Goal: Task Accomplishment & Management: Manage account settings

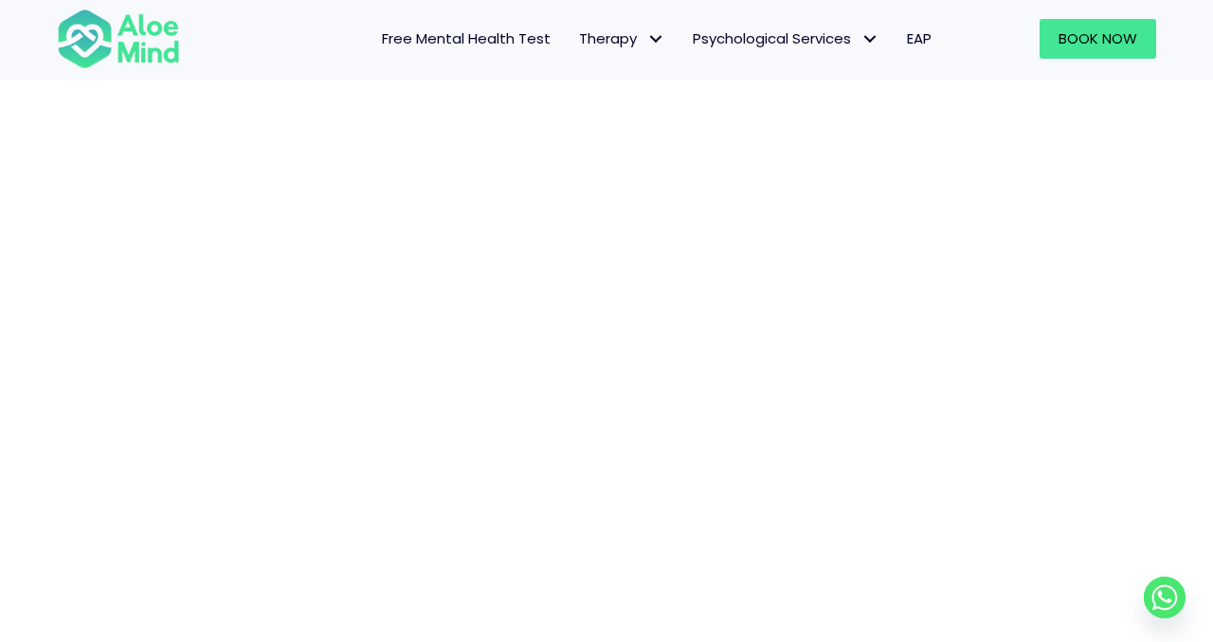
scroll to position [1310, 0]
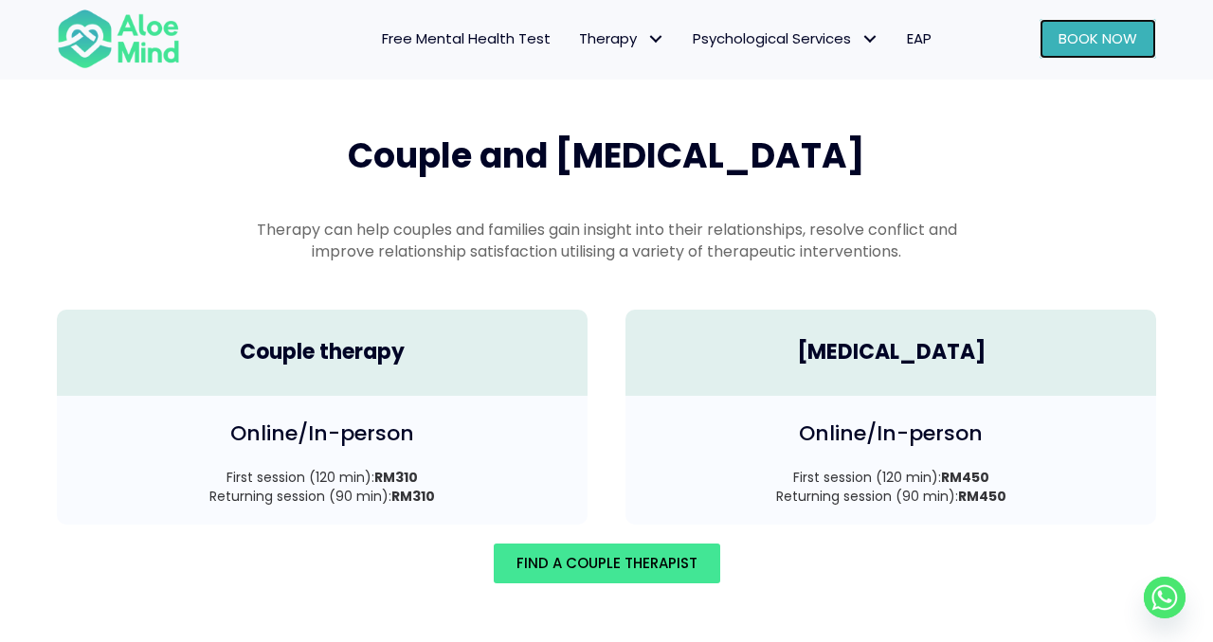
click at [1066, 45] on span "Book Now" at bounding box center [1097, 38] width 79 height 20
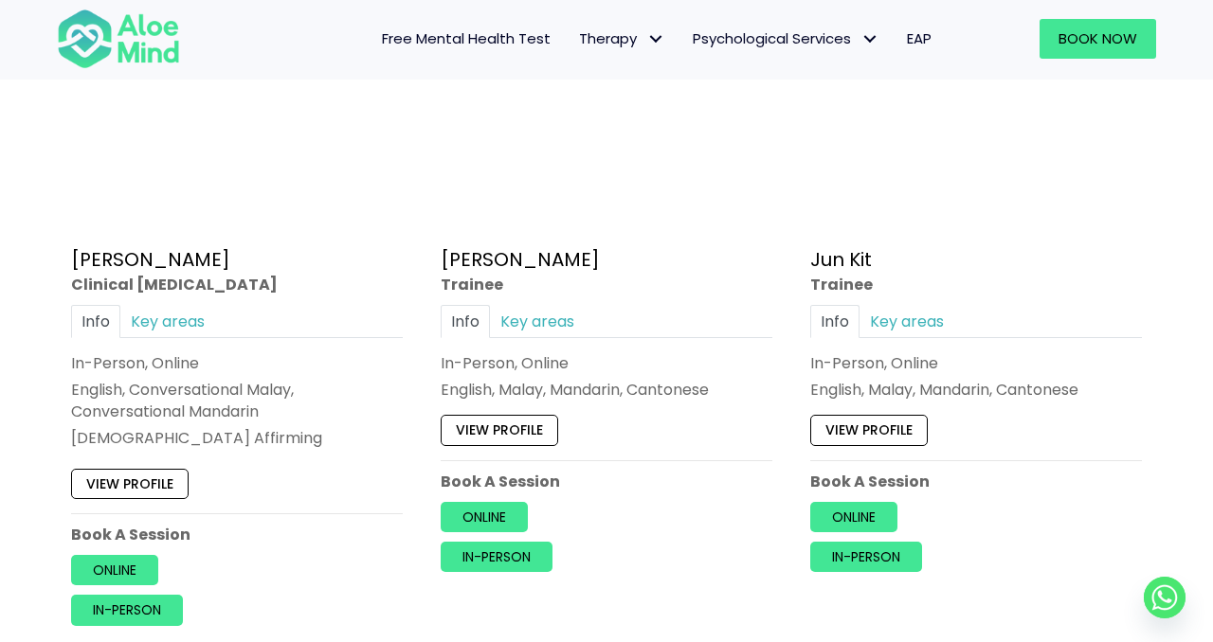
scroll to position [6799, 0]
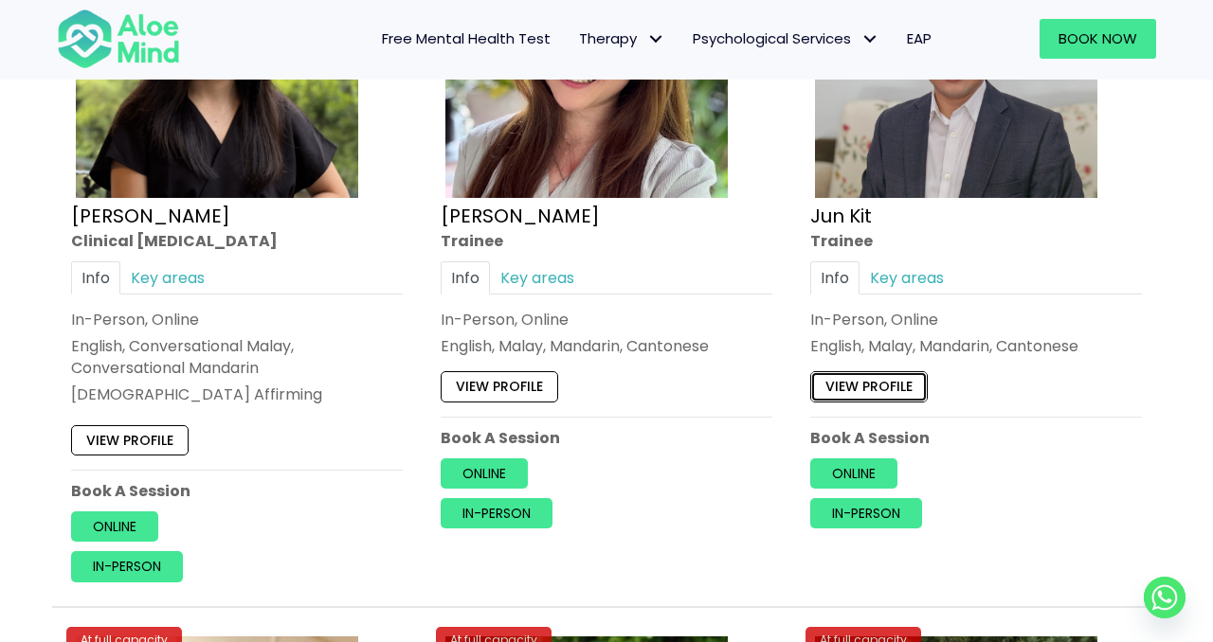
click at [888, 383] on link "View profile" at bounding box center [868, 387] width 117 height 30
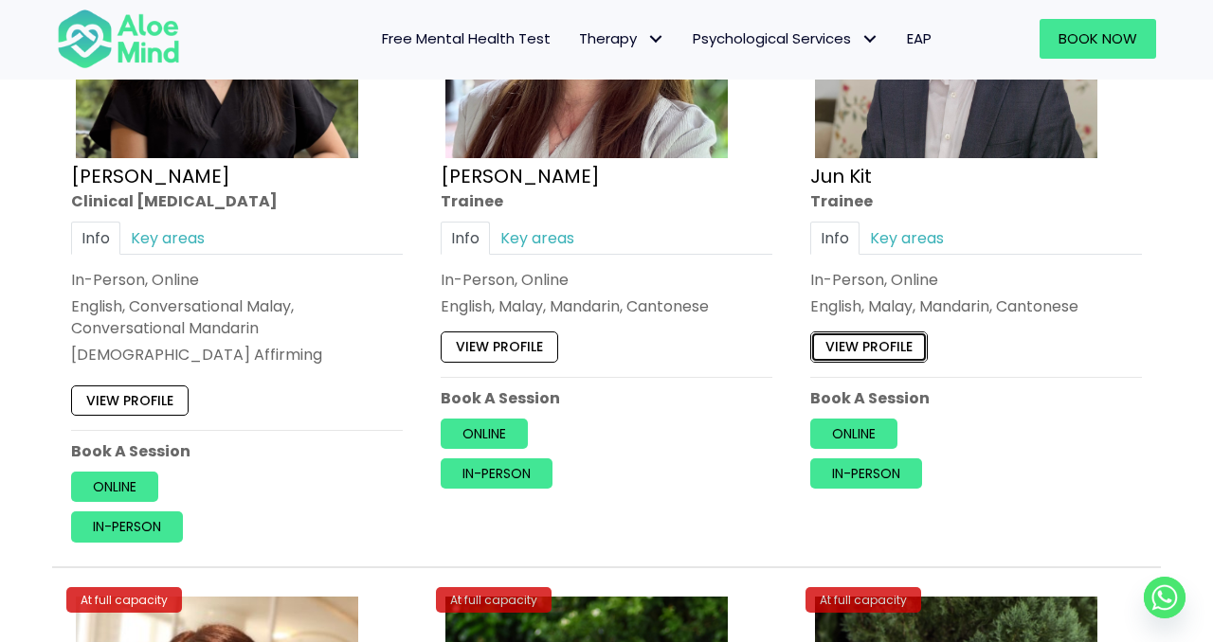
scroll to position [6830, 0]
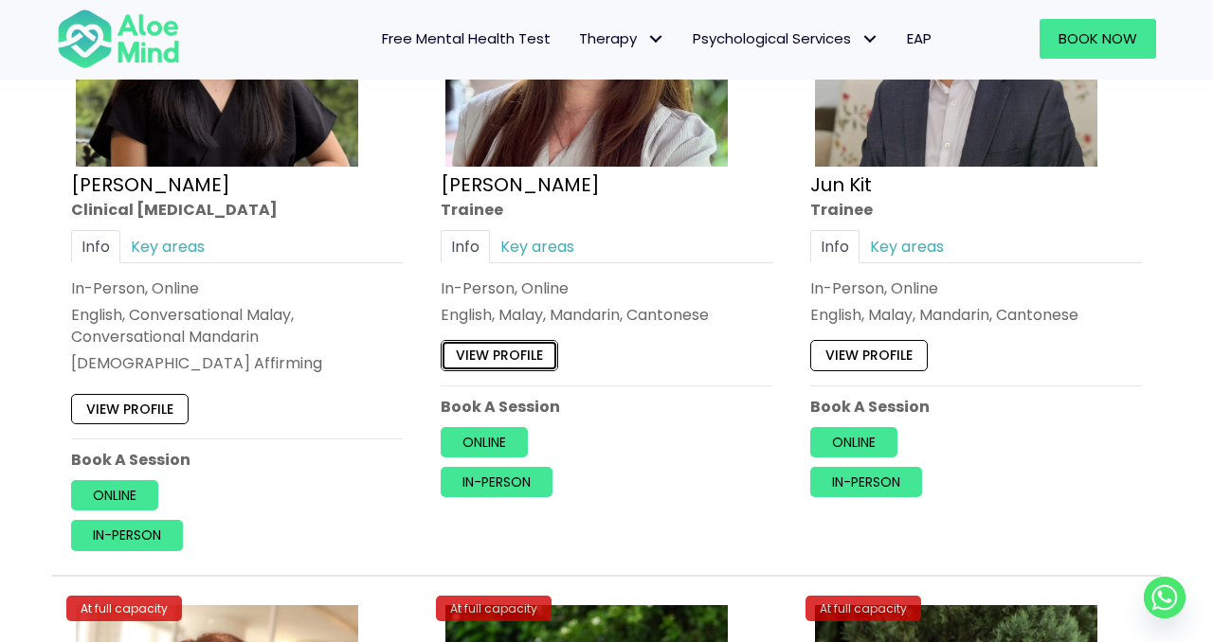
click at [549, 355] on link "View profile" at bounding box center [499, 356] width 117 height 30
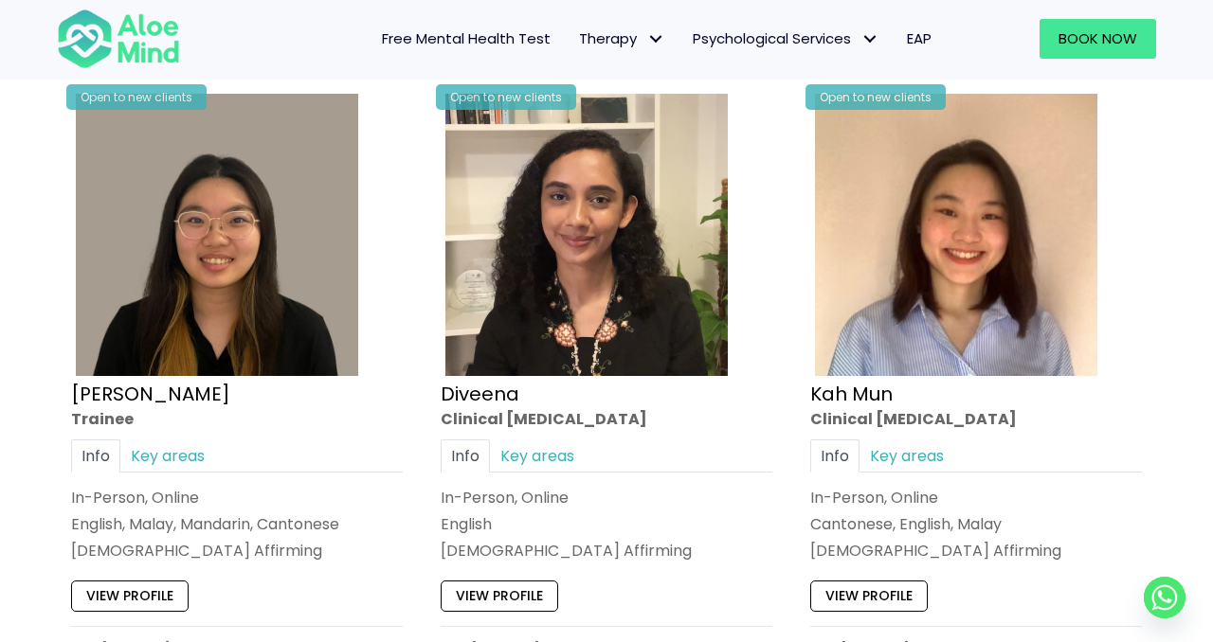
scroll to position [1195, 0]
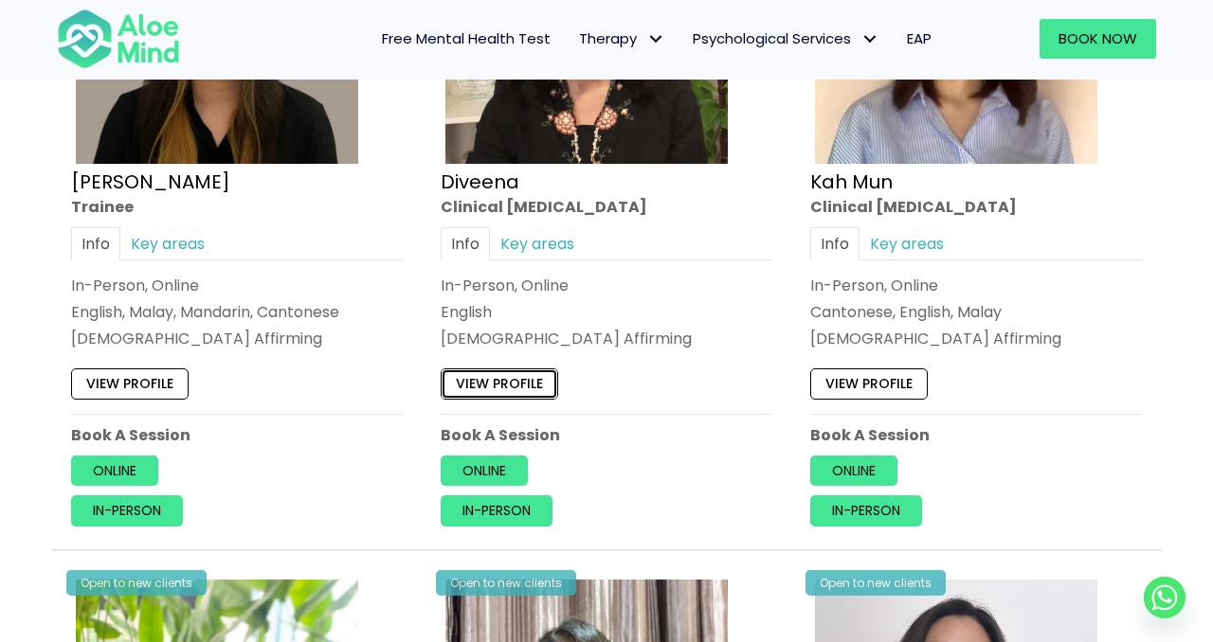
click at [520, 387] on link "View profile" at bounding box center [499, 384] width 117 height 30
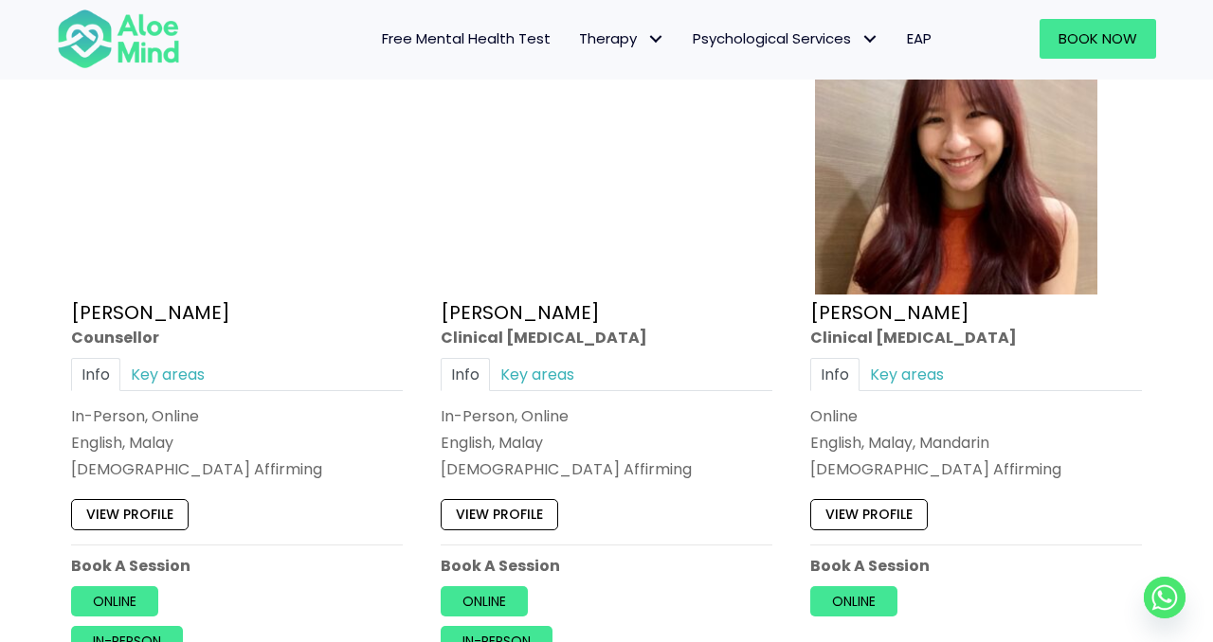
scroll to position [2551, 0]
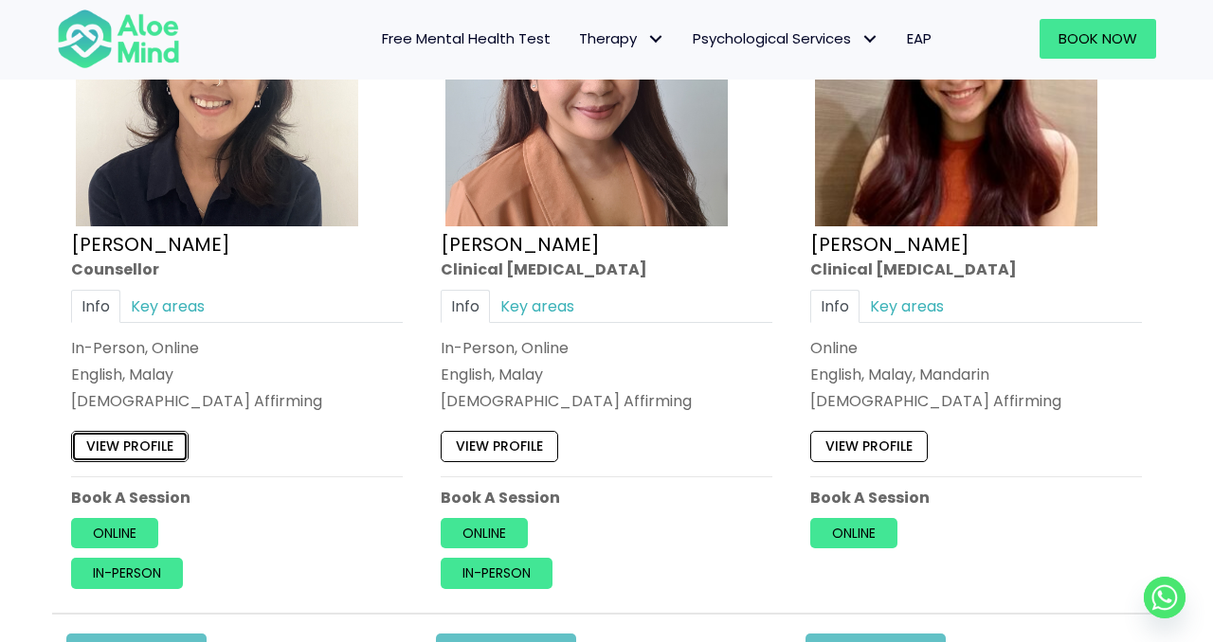
click at [125, 451] on link "View profile" at bounding box center [129, 446] width 117 height 30
click at [545, 435] on link "View profile" at bounding box center [499, 446] width 117 height 30
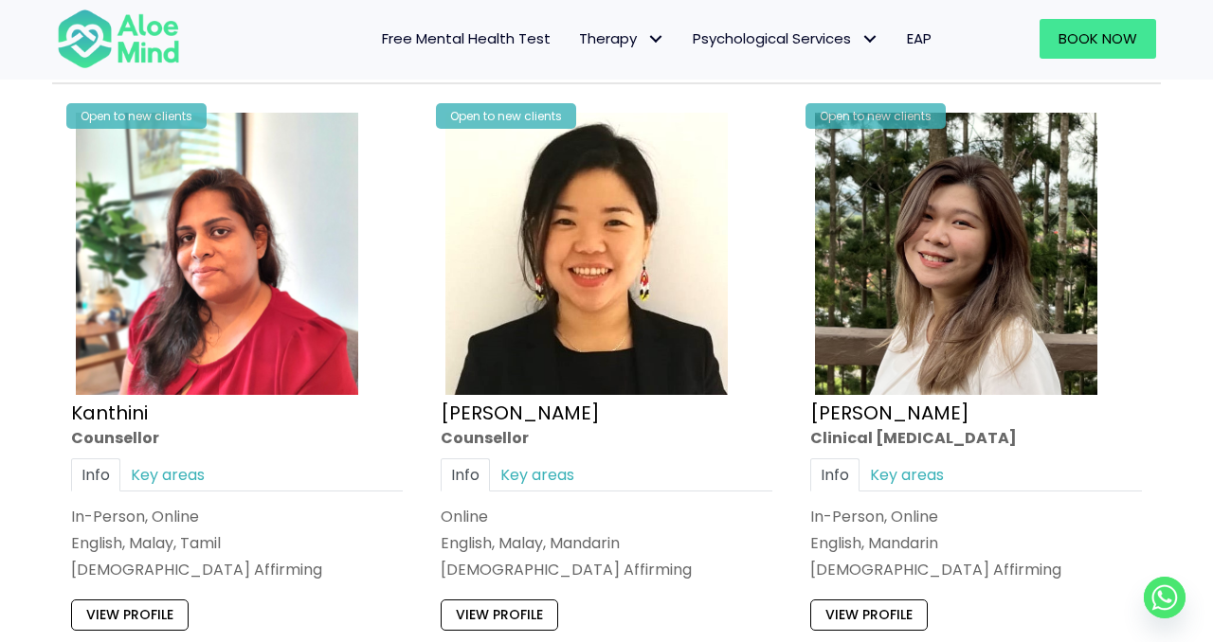
scroll to position [3091, 0]
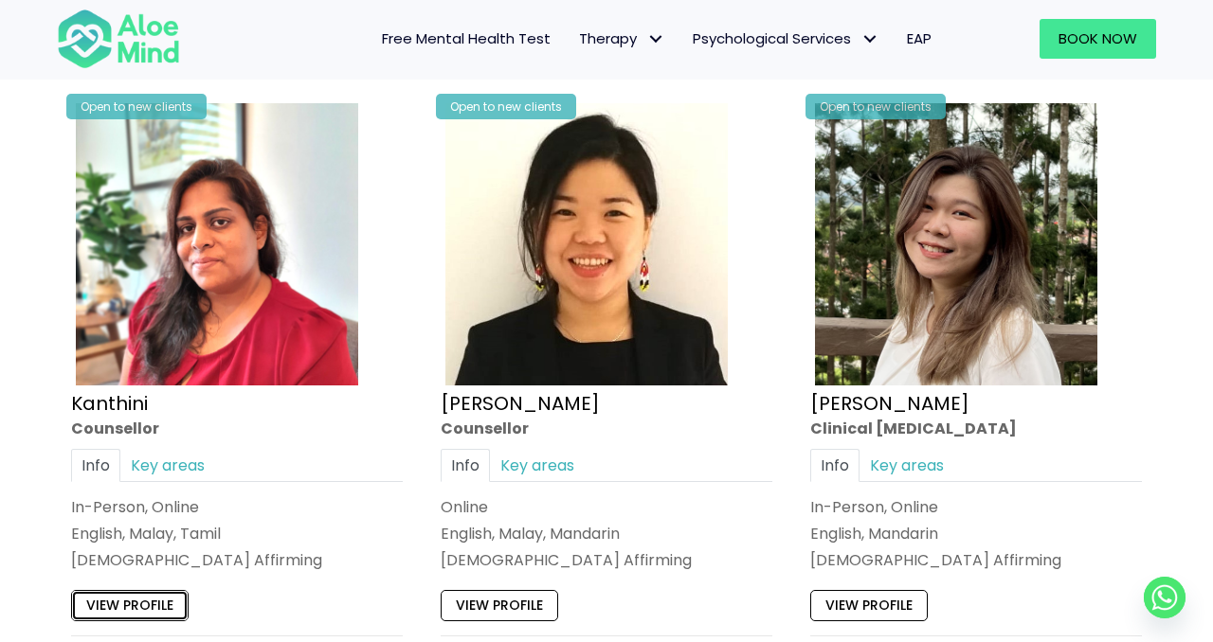
click at [135, 593] on link "View profile" at bounding box center [129, 605] width 117 height 30
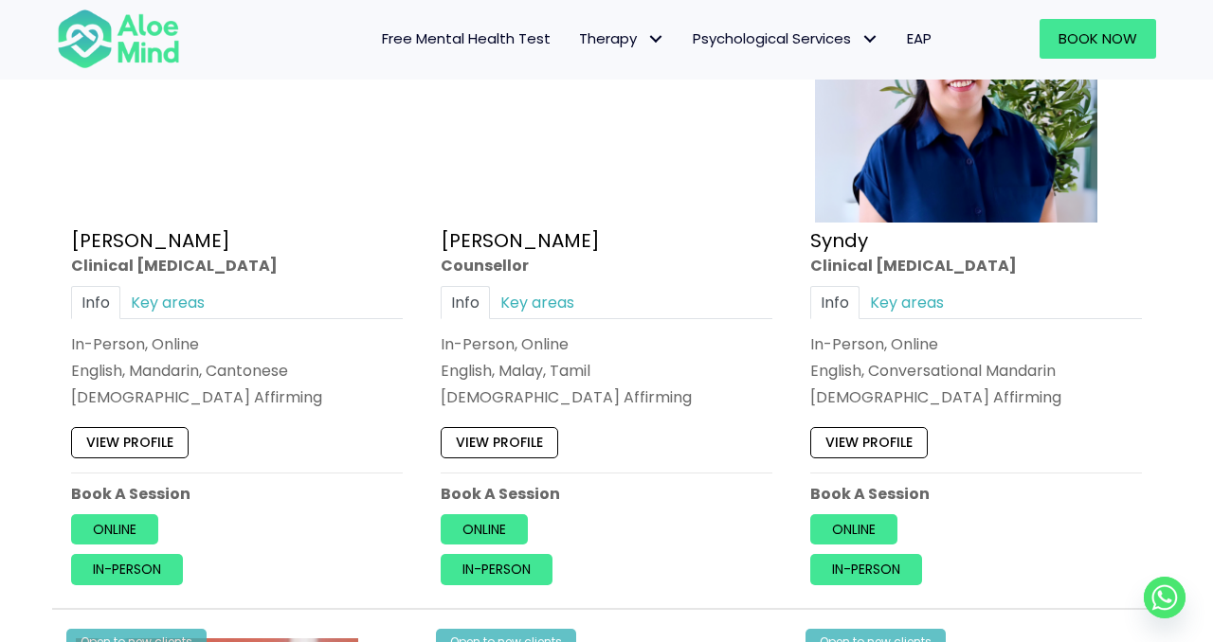
scroll to position [4758, 0]
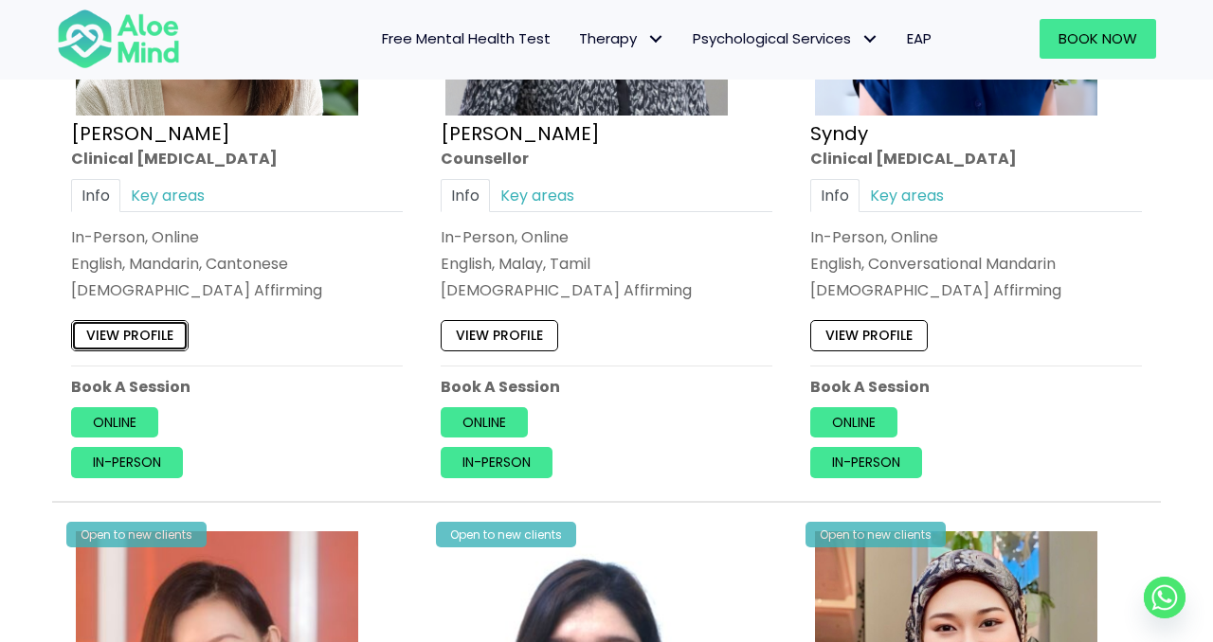
click at [170, 331] on link "View profile" at bounding box center [129, 335] width 117 height 30
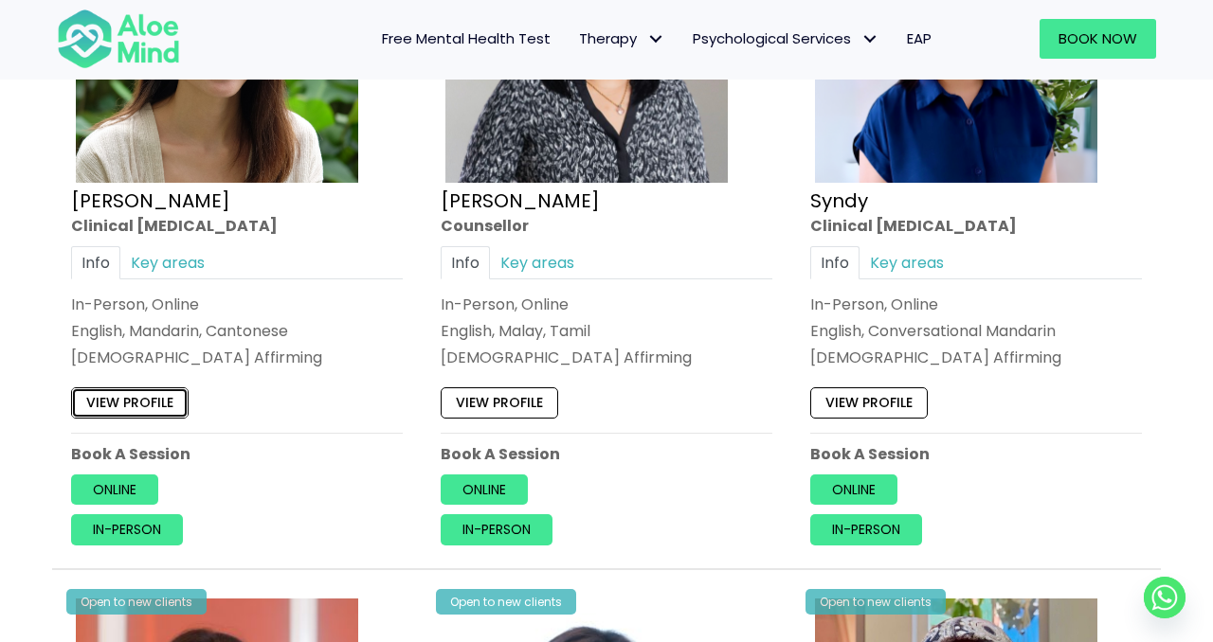
scroll to position [4690, 0]
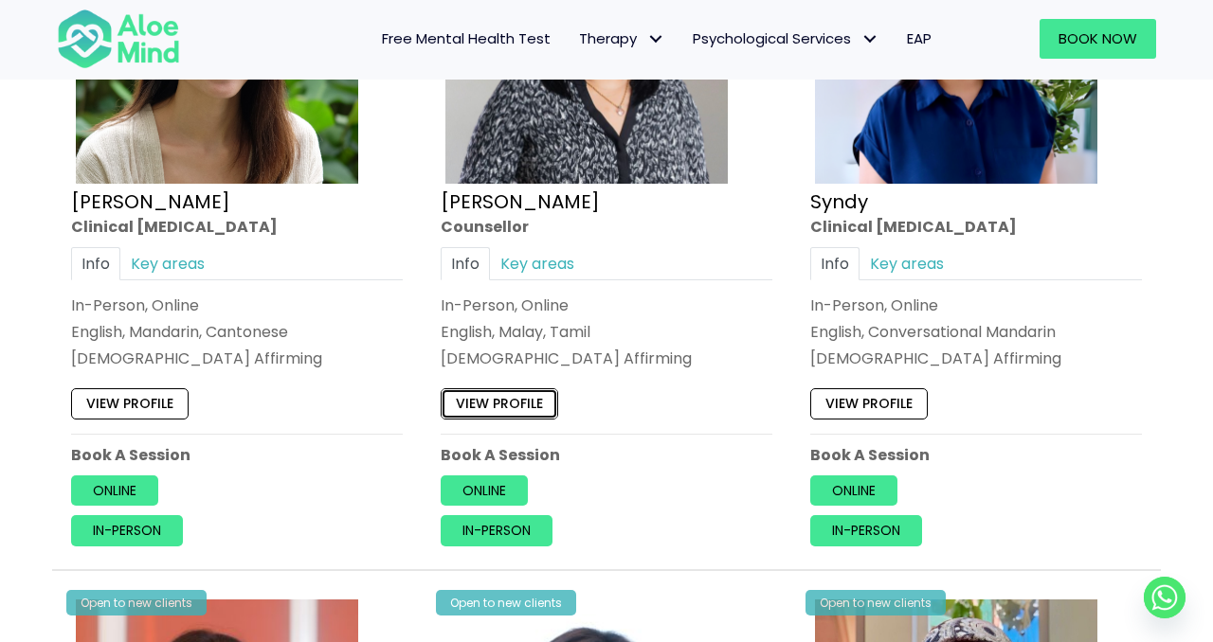
click at [548, 403] on link "View profile" at bounding box center [499, 403] width 117 height 30
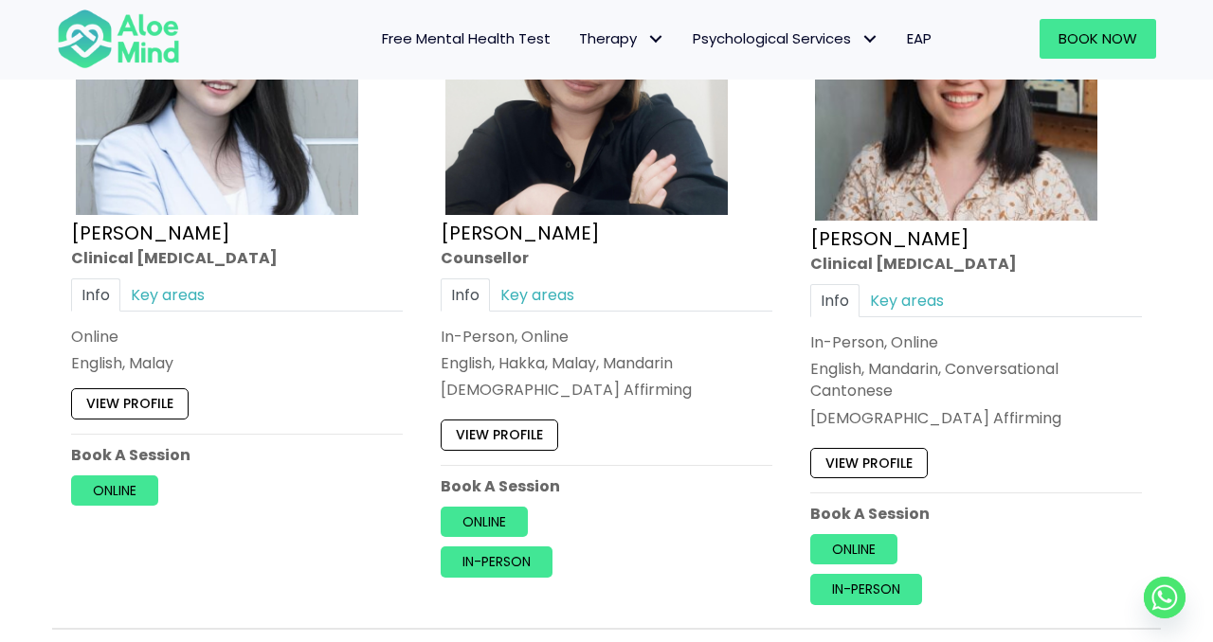
scroll to position [6067, 0]
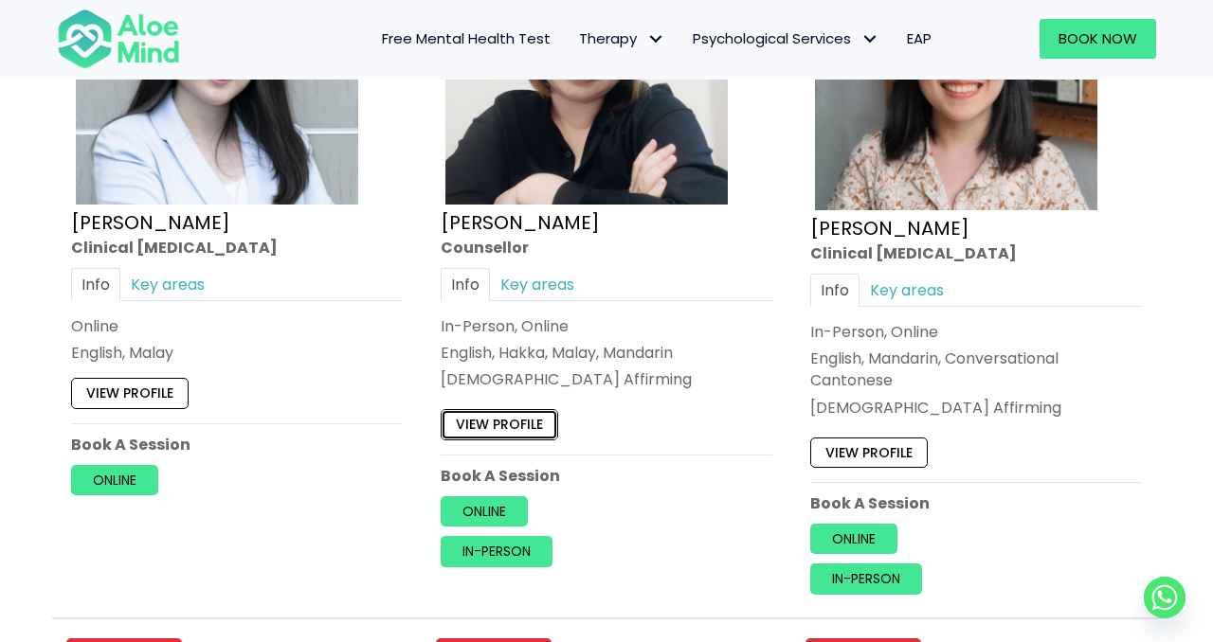
click at [514, 431] on link "View profile" at bounding box center [499, 424] width 117 height 30
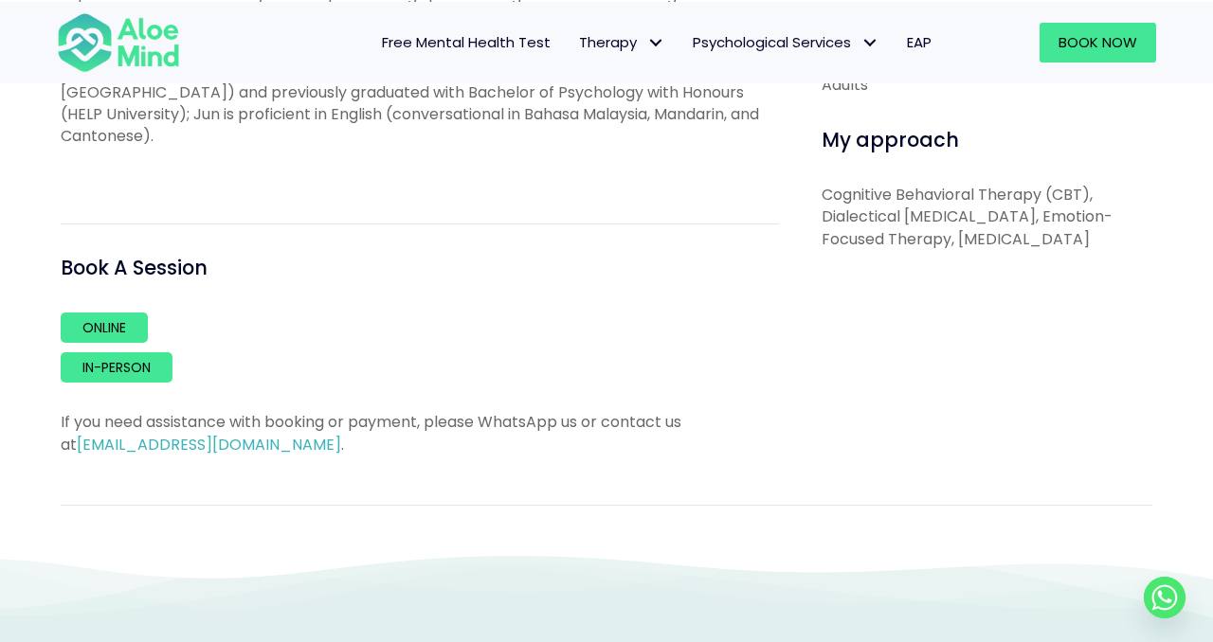
scroll to position [938, 0]
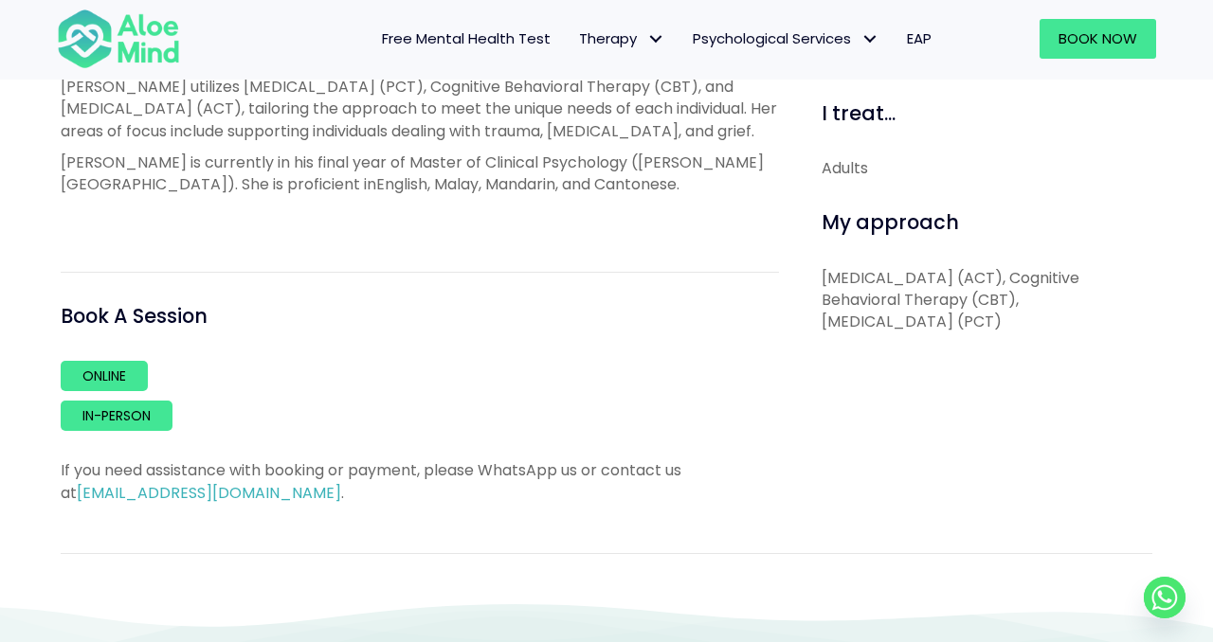
scroll to position [907, 0]
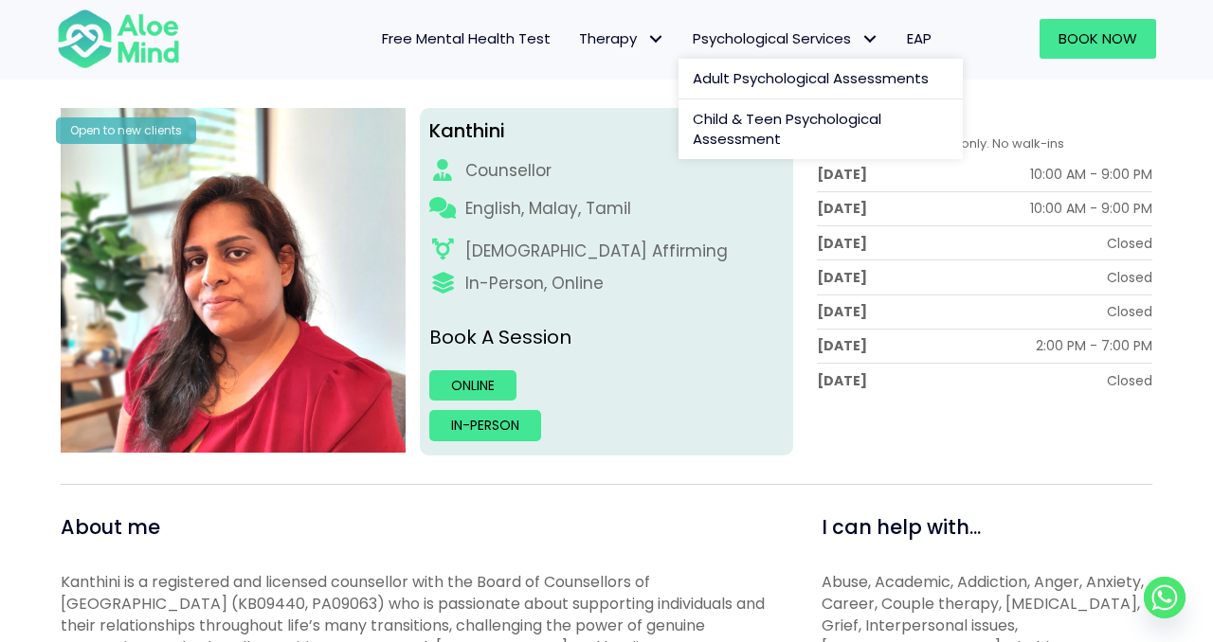
scroll to position [200, 0]
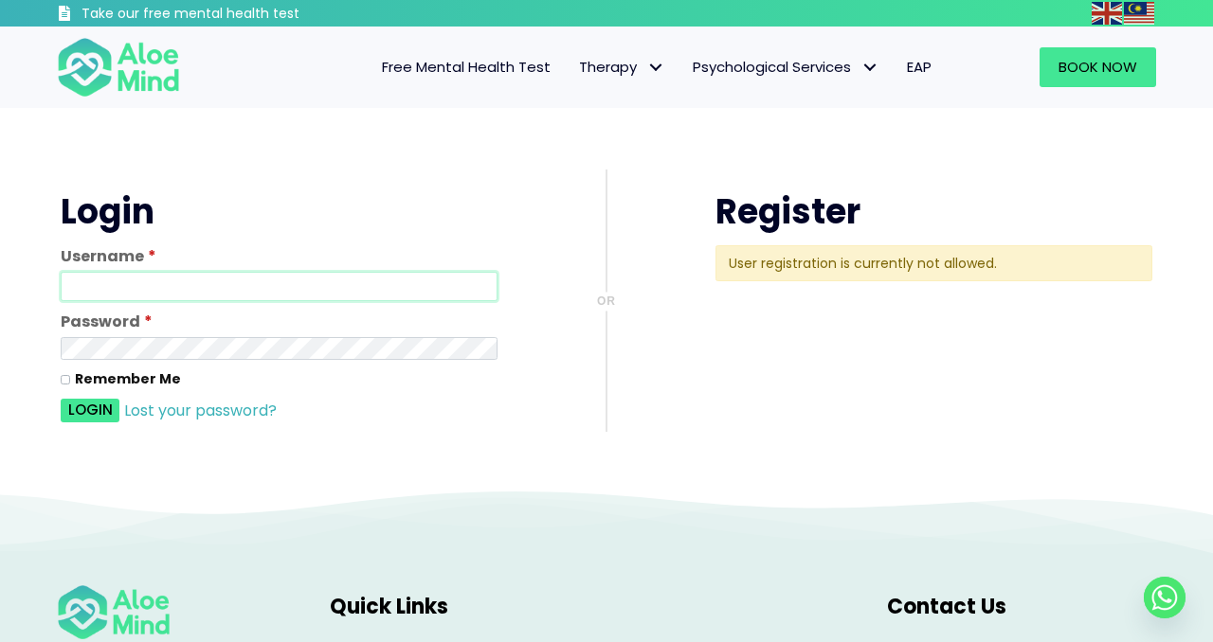
click at [330, 285] on input "text" at bounding box center [279, 286] width 437 height 29
click at [239, 287] on input "text" at bounding box center [279, 286] width 437 height 29
type input "ardini"
click at [11, 351] on div "Login or Register Login Username * ardini Password * Remember Me Login Lost you…" at bounding box center [606, 298] width 1213 height 381
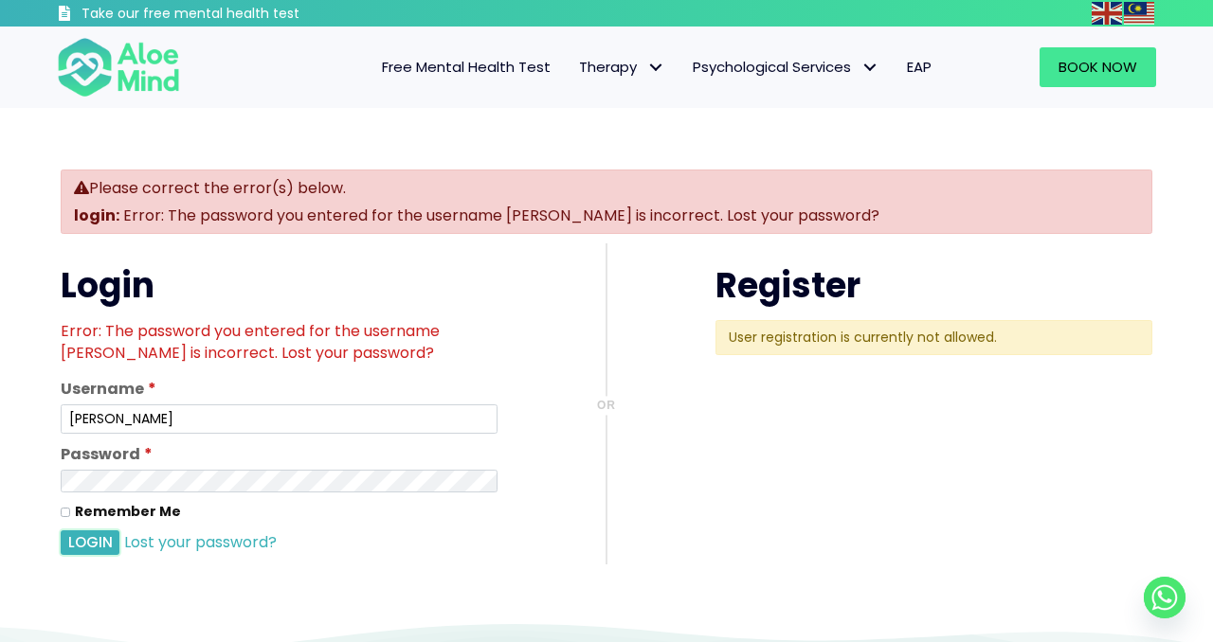
click at [103, 540] on button "Login" at bounding box center [90, 542] width 59 height 25
click at [199, 544] on link "Lost your password?" at bounding box center [200, 542] width 153 height 22
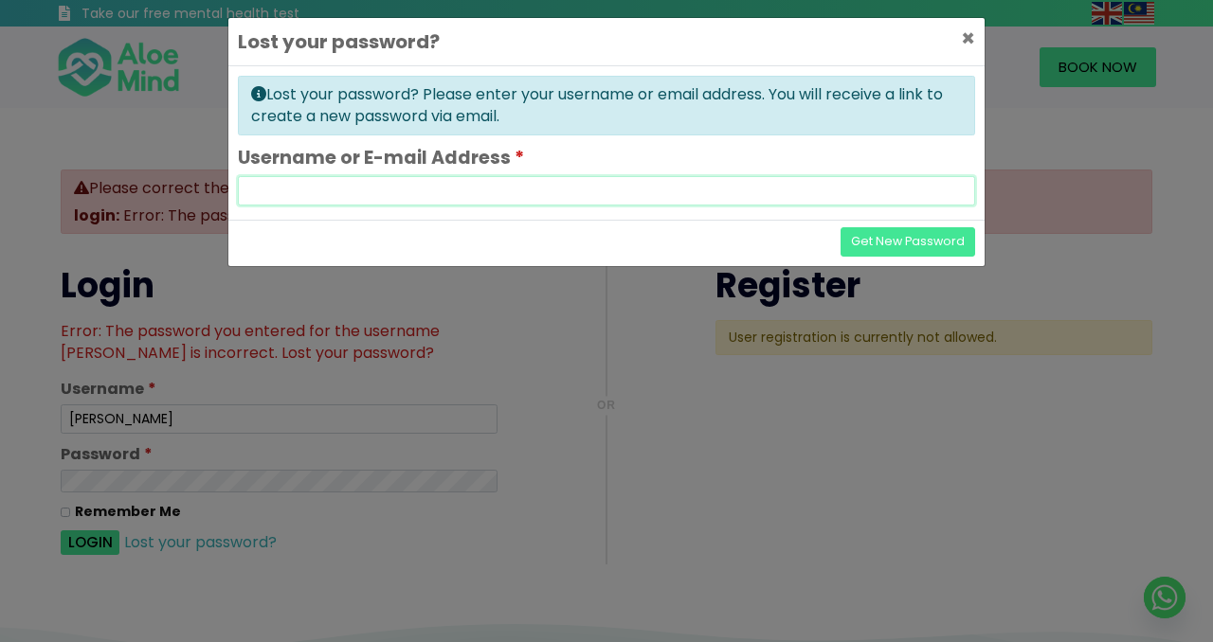
click at [371, 188] on input "text" at bounding box center [606, 190] width 737 height 29
type input "diniebatrisyia061297@gmail.com"
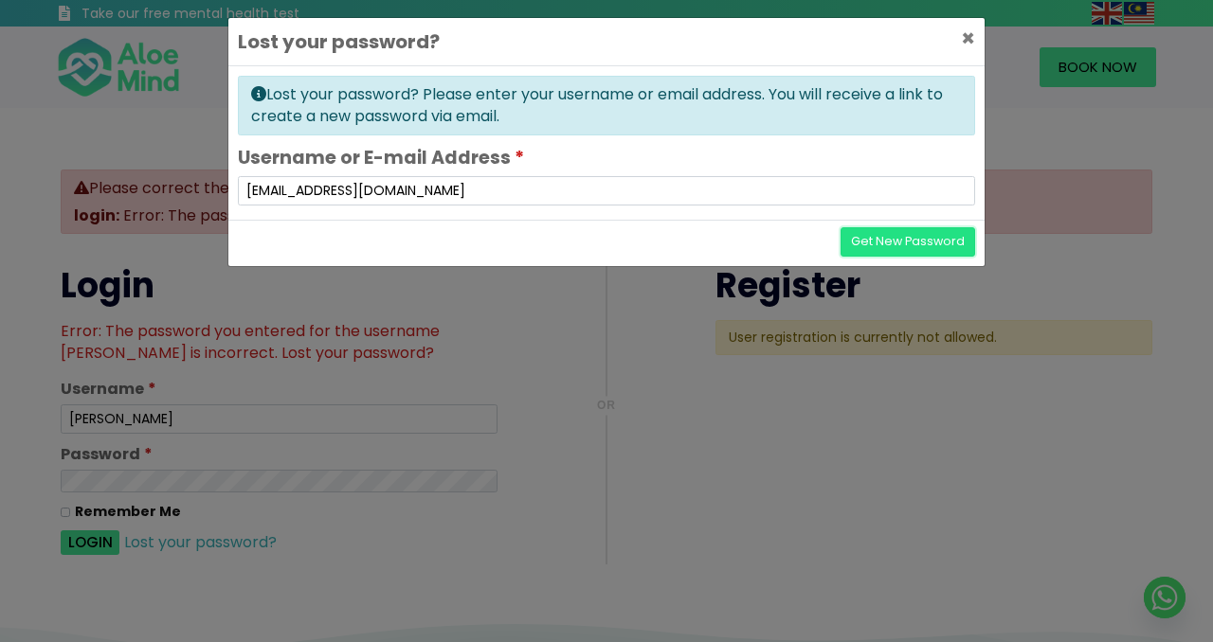
click at [922, 232] on button "Get New Password" at bounding box center [907, 241] width 135 height 29
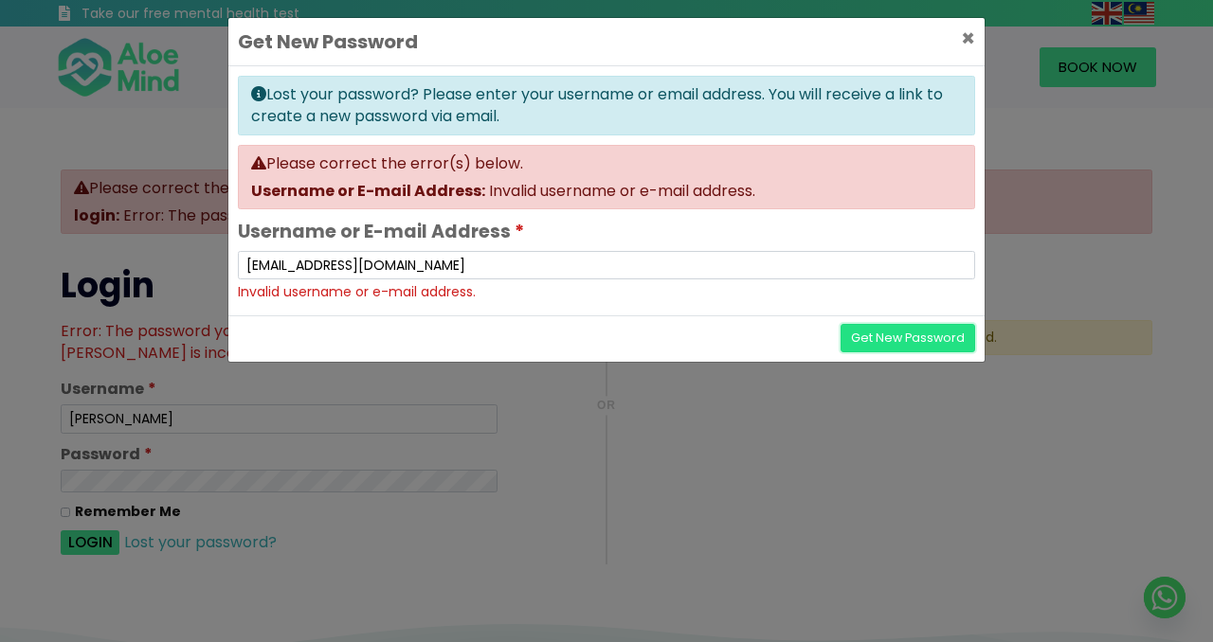
click at [934, 339] on button "Get New Password" at bounding box center [907, 338] width 135 height 29
click at [970, 39] on span "×" at bounding box center [968, 38] width 14 height 31
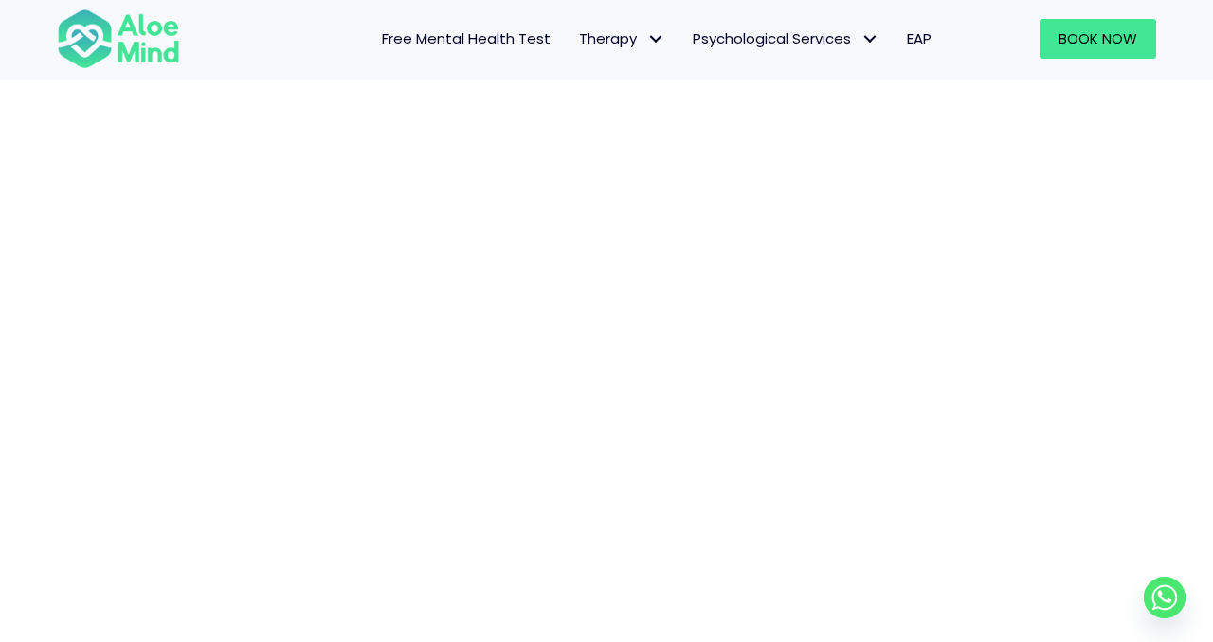
scroll to position [505, 0]
